Goal: Task Accomplishment & Management: Use online tool/utility

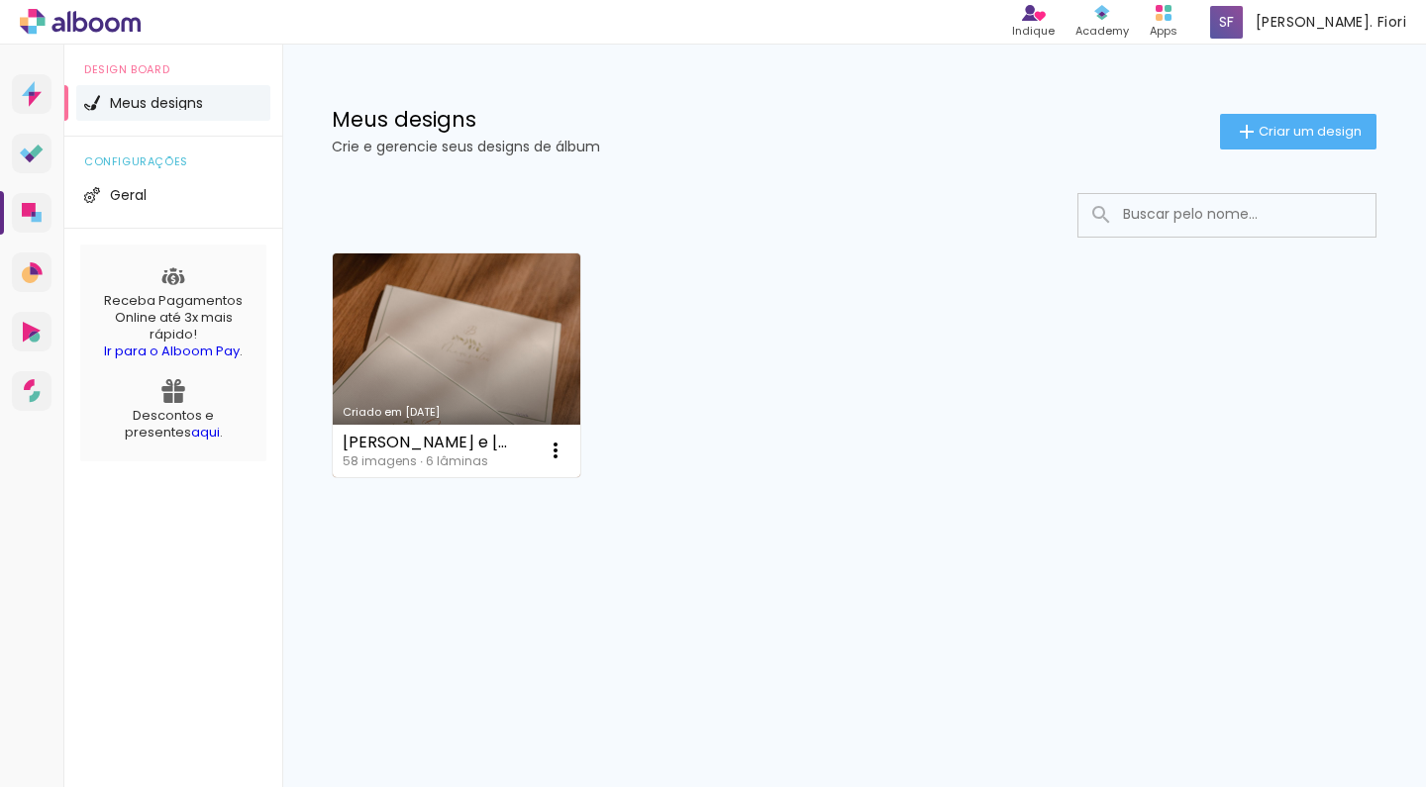
click at [455, 352] on link "Criado em [DATE]" at bounding box center [457, 365] width 248 height 224
click at [395, 299] on link "Criado em [DATE]" at bounding box center [457, 365] width 248 height 224
click at [420, 305] on link "Criado em [DATE]" at bounding box center [457, 365] width 248 height 224
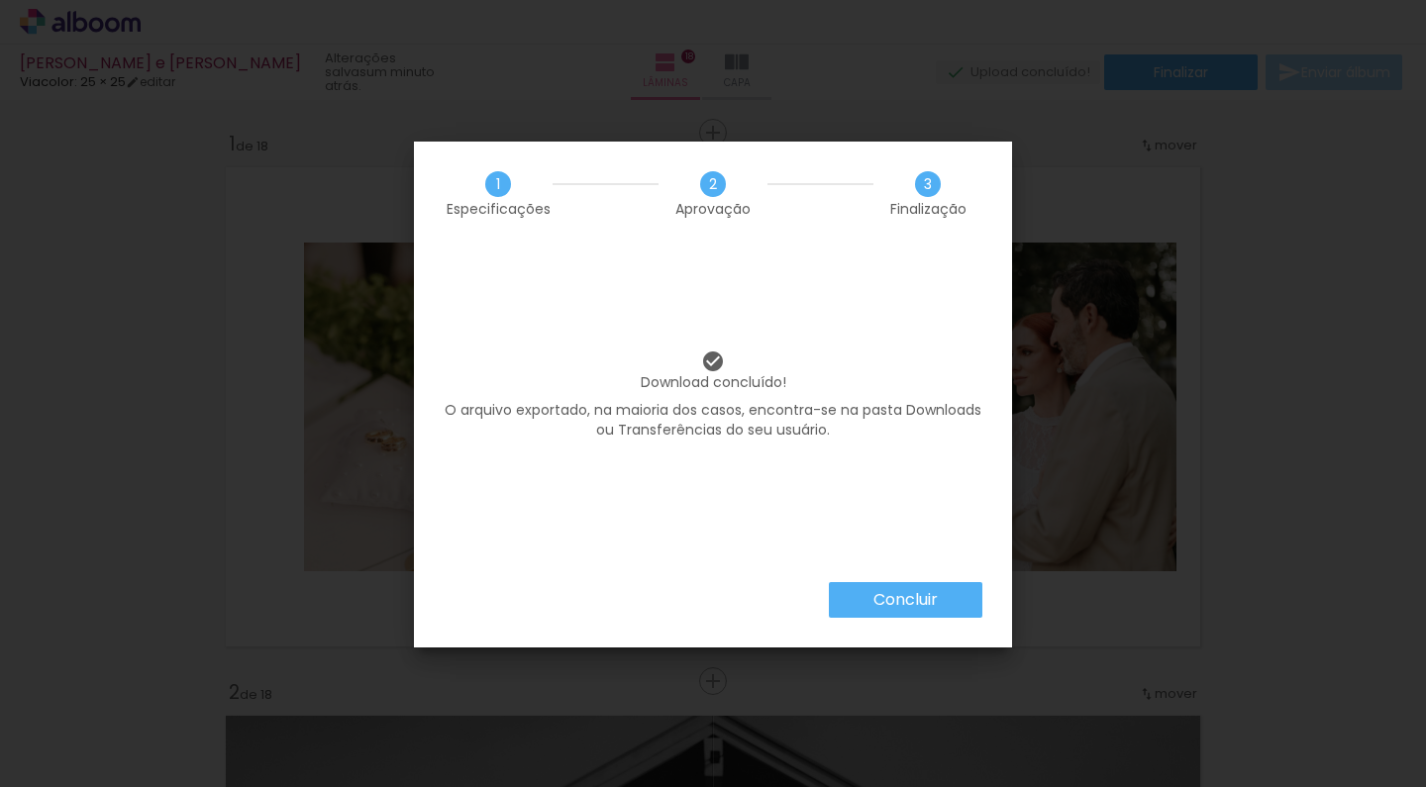
scroll to position [0, 5266]
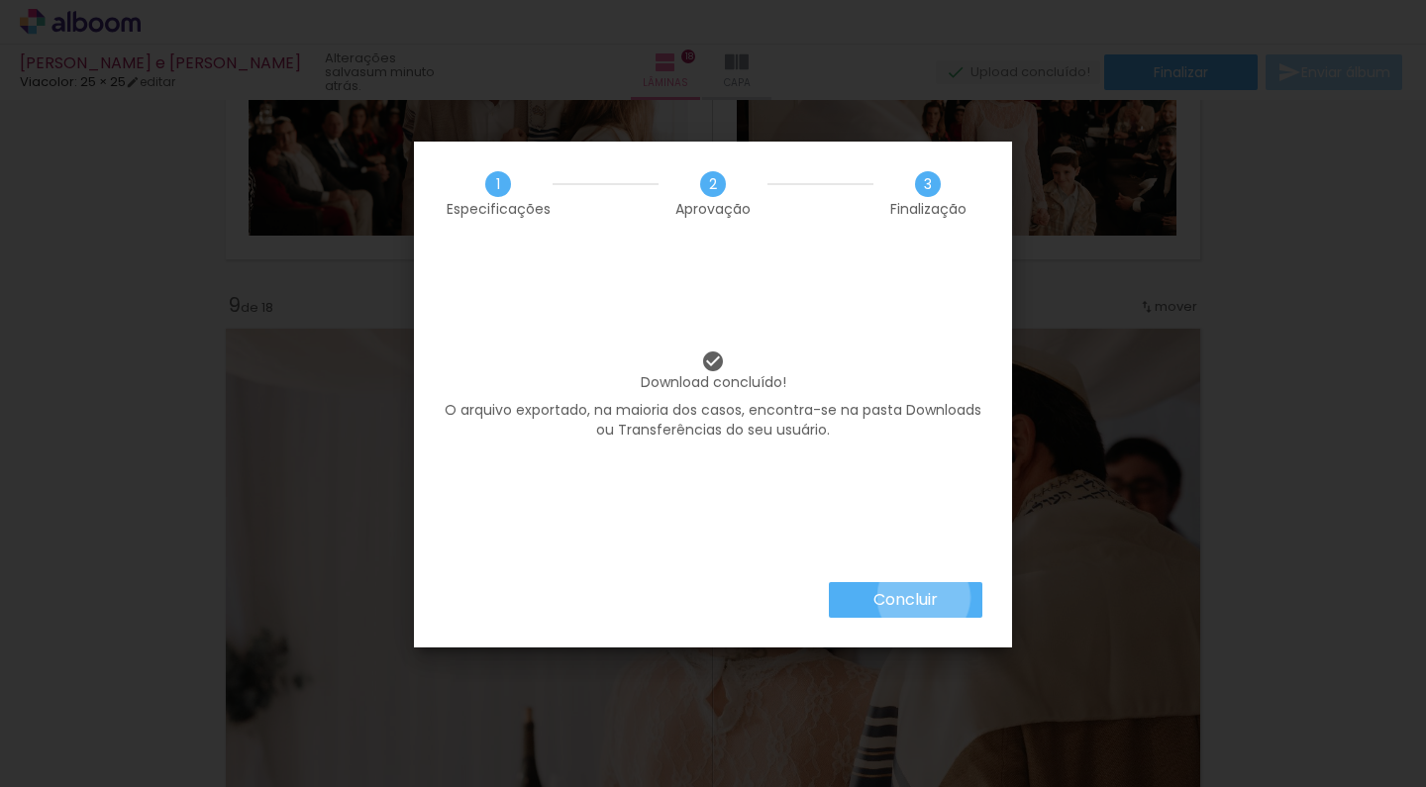
click at [0, 0] on slot "Concluir" at bounding box center [0, 0] width 0 height 0
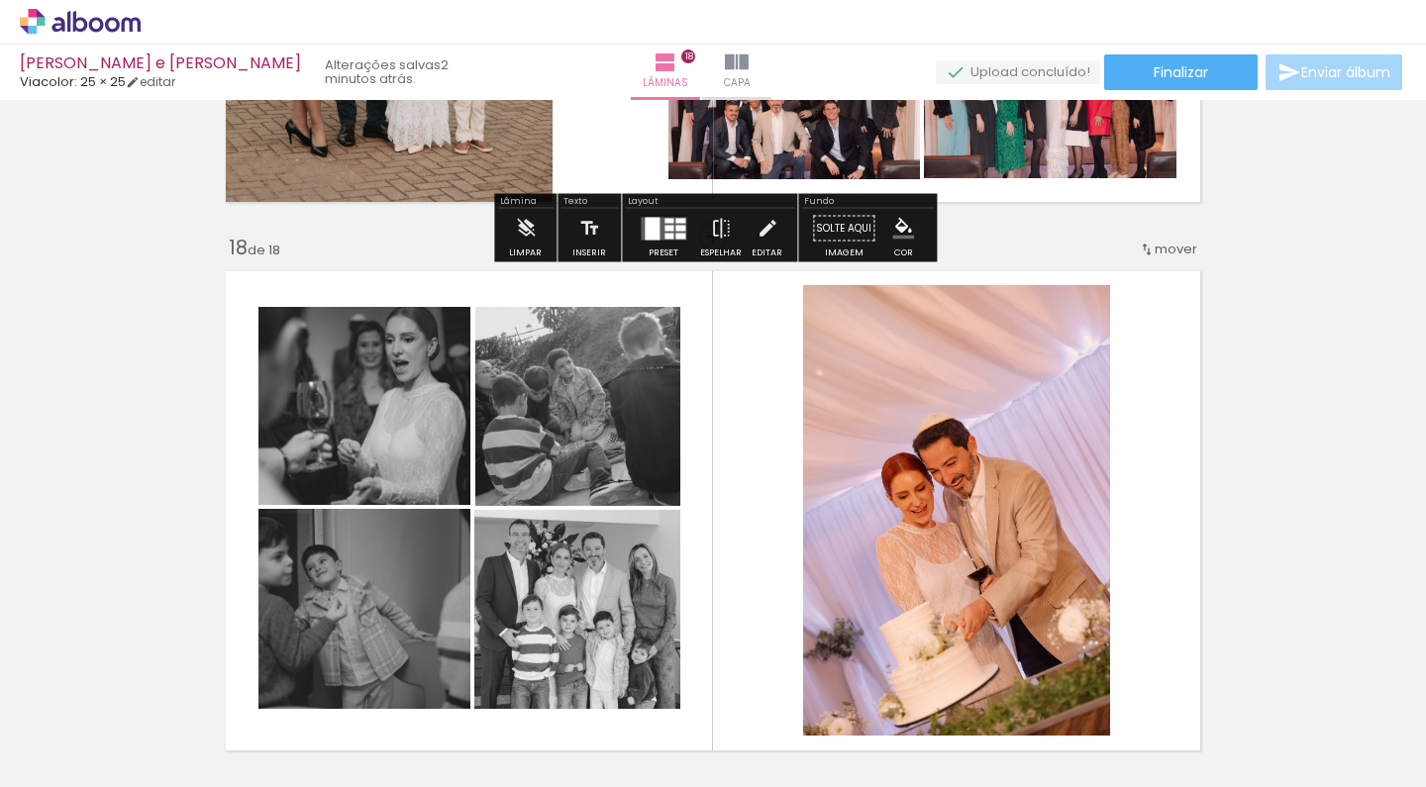
scroll to position [9114, 0]
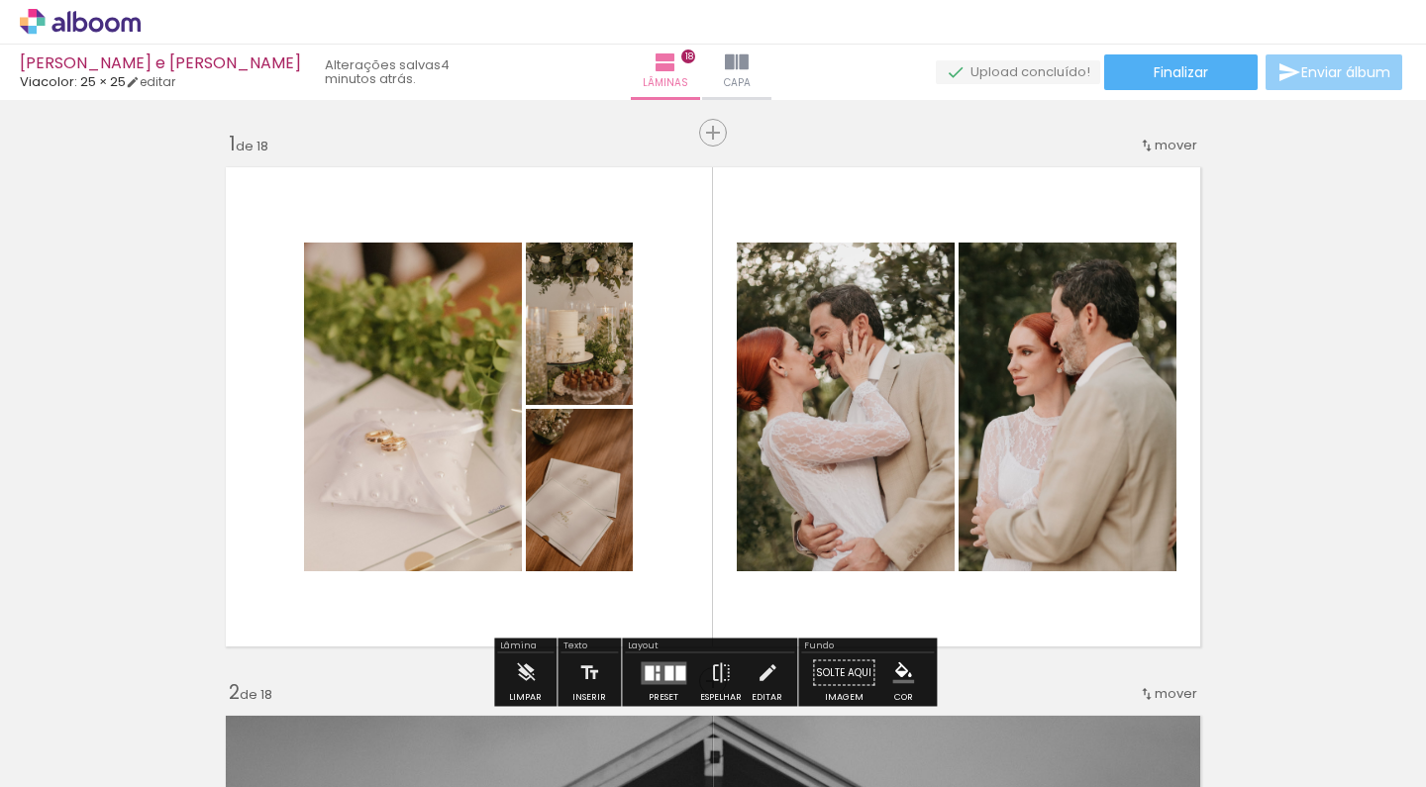
click at [1314, 75] on span "Enviar álbum" at bounding box center [1345, 72] width 89 height 14
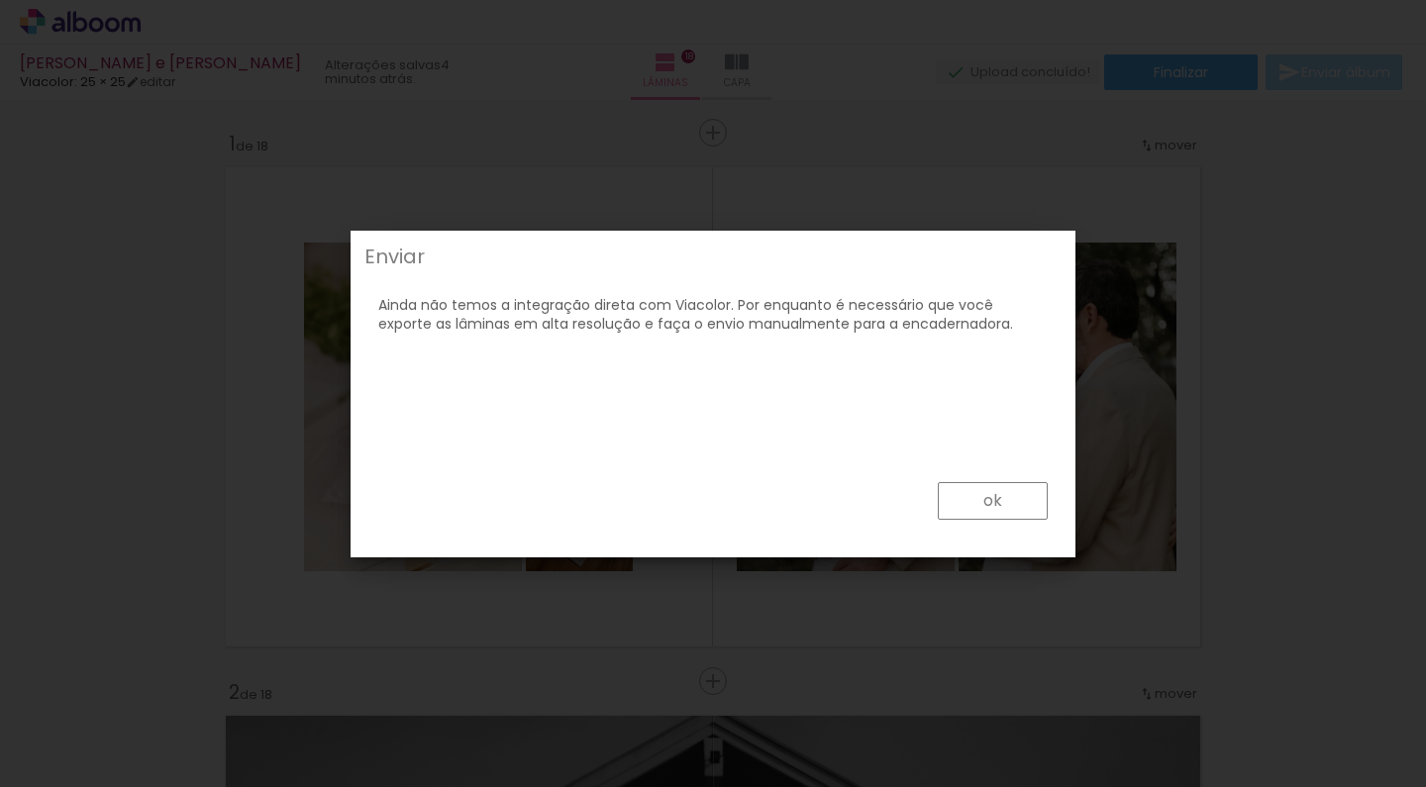
click at [0, 0] on paper-button "ok" at bounding box center [0, 0] width 0 height 0
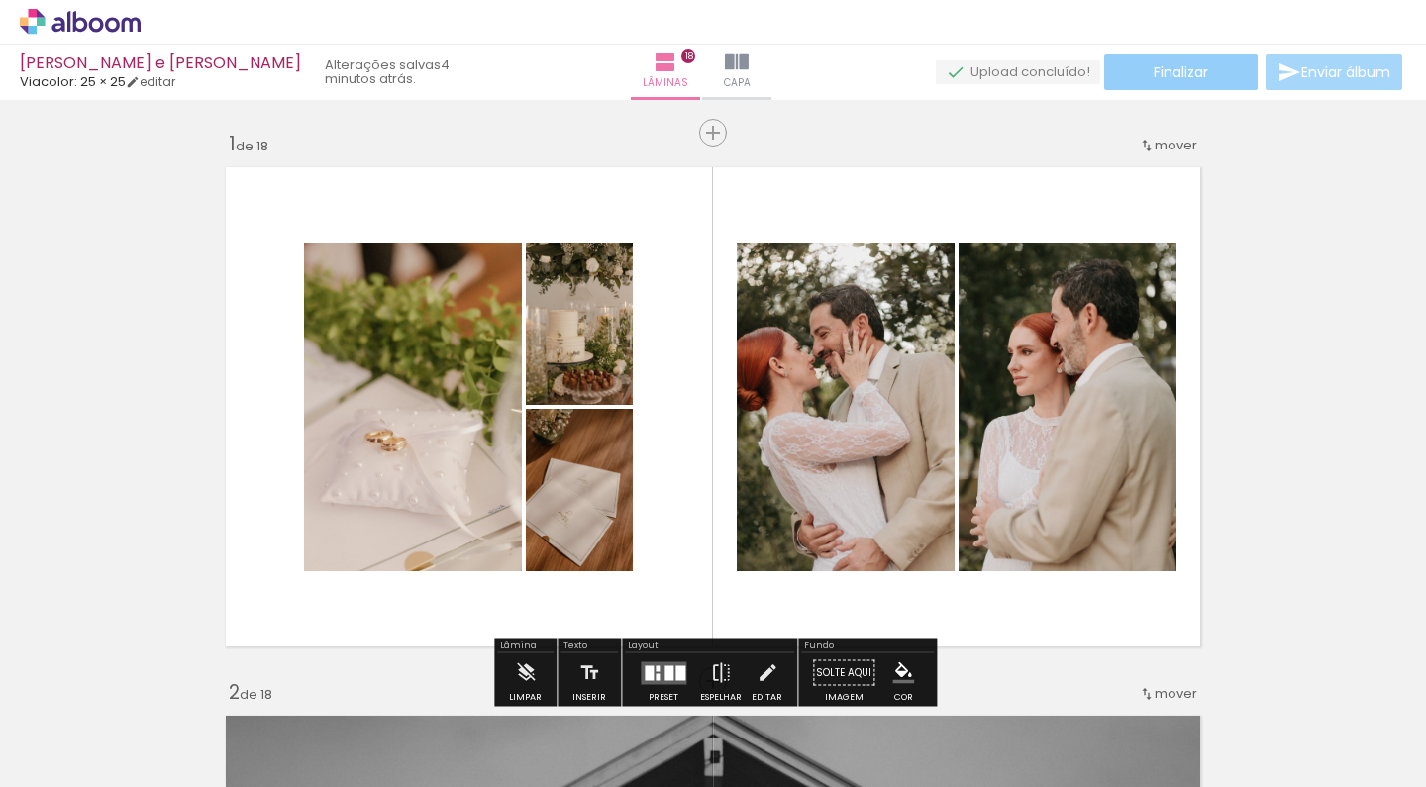
click at [1180, 67] on span "Finalizar" at bounding box center [1181, 72] width 54 height 14
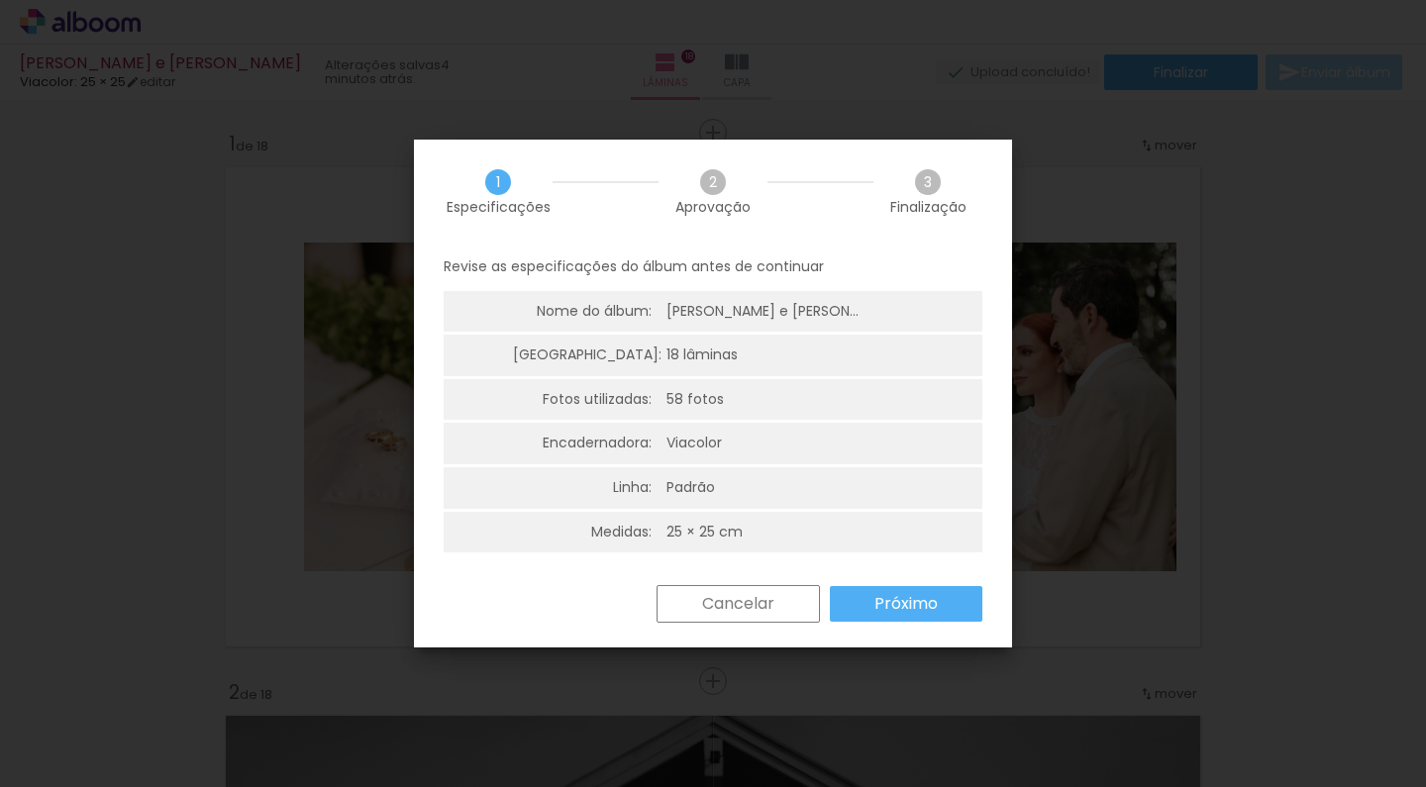
click at [0, 0] on slot "Próximo" at bounding box center [0, 0] width 0 height 0
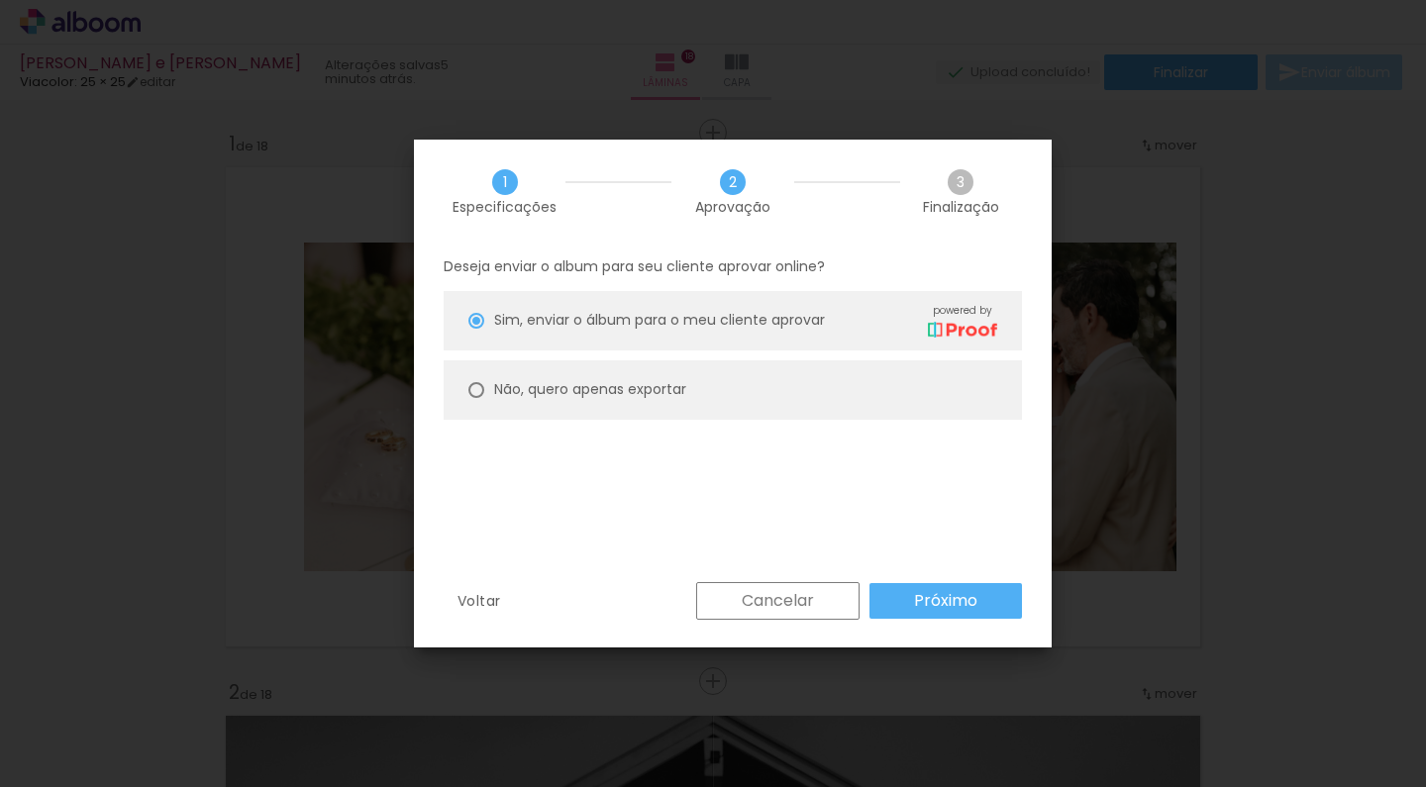
click at [0, 0] on slot "Próximo" at bounding box center [0, 0] width 0 height 0
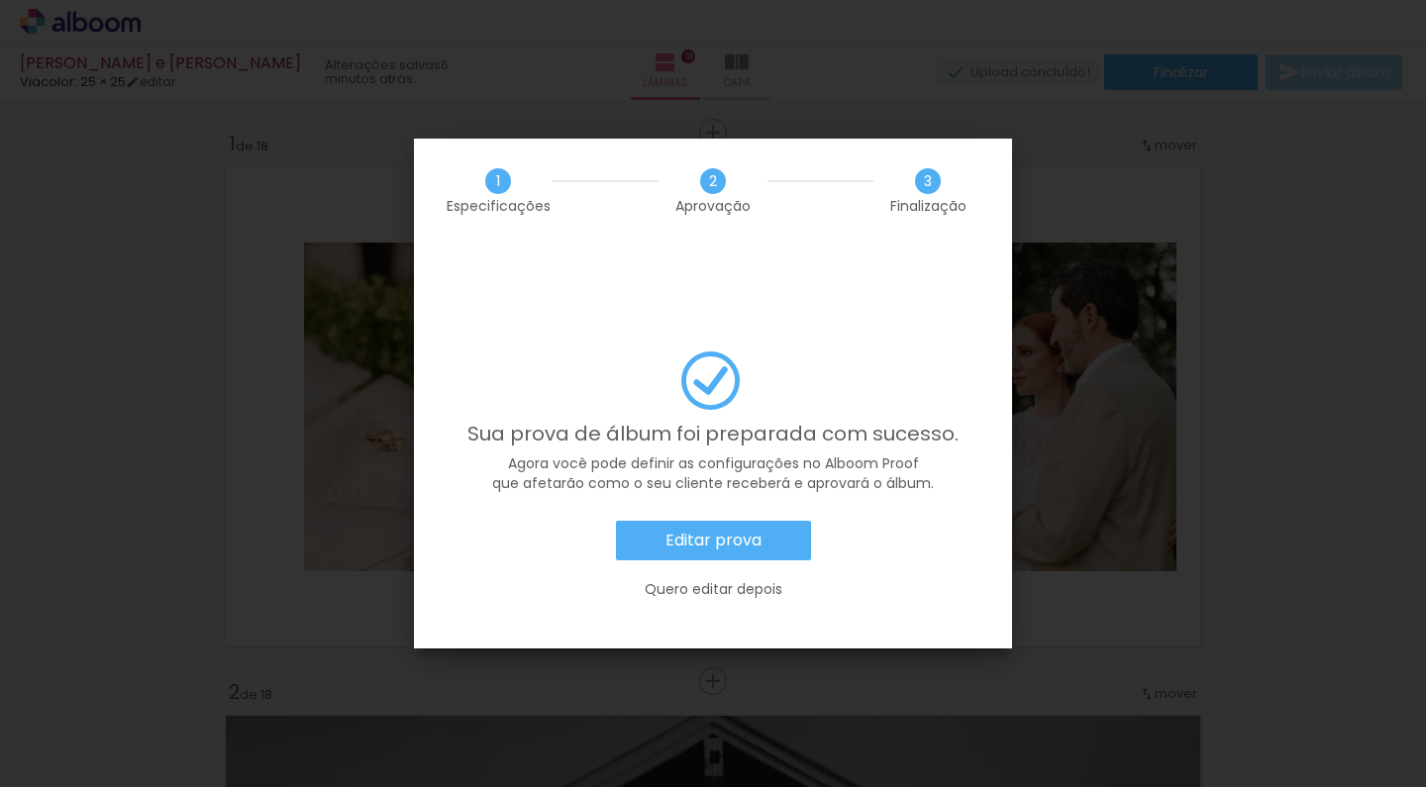
click at [0, 0] on paper-button "Editar prova" at bounding box center [0, 0] width 0 height 0
